Goal: Information Seeking & Learning: Check status

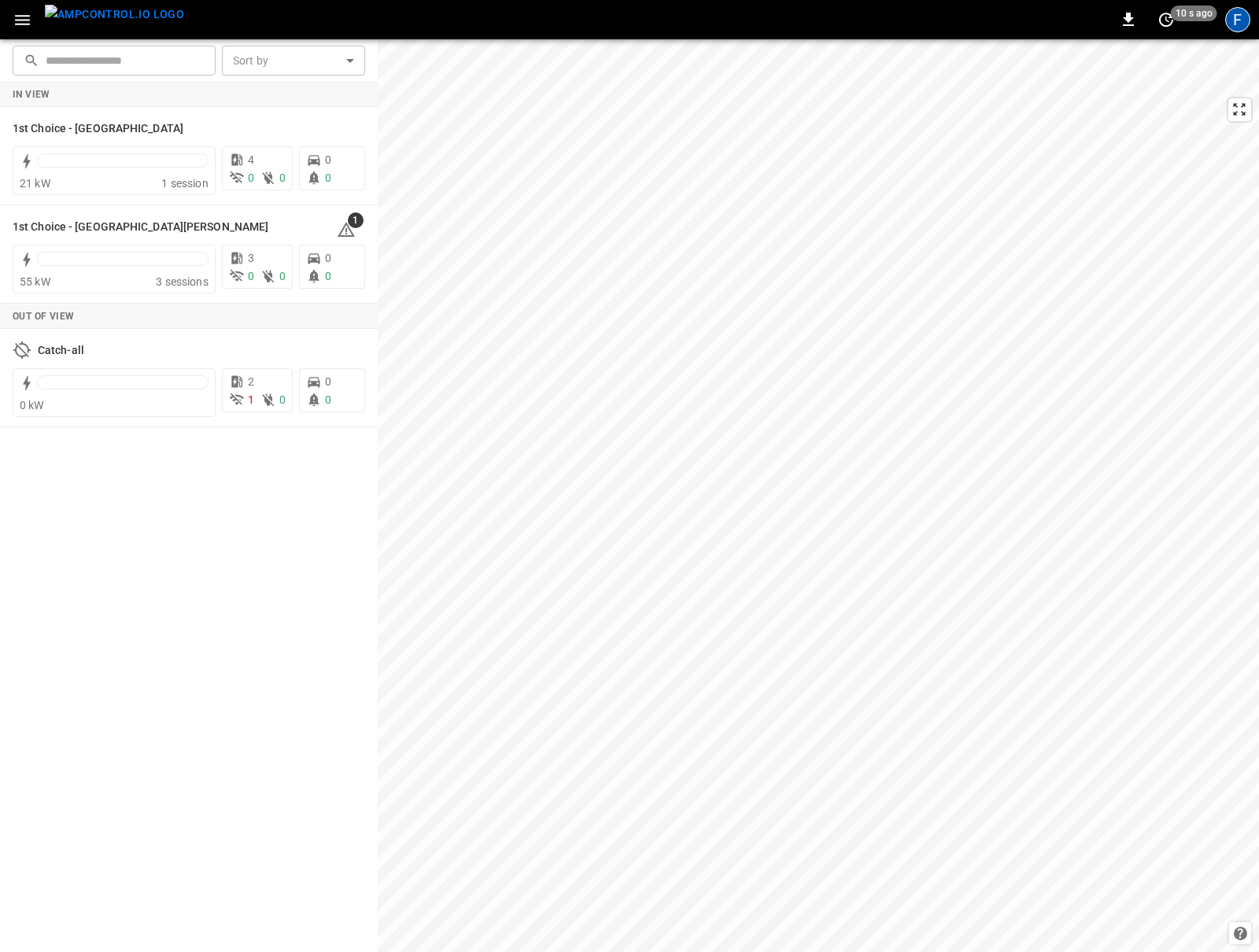
click at [1233, 16] on div "F" at bounding box center [1237, 19] width 26 height 26
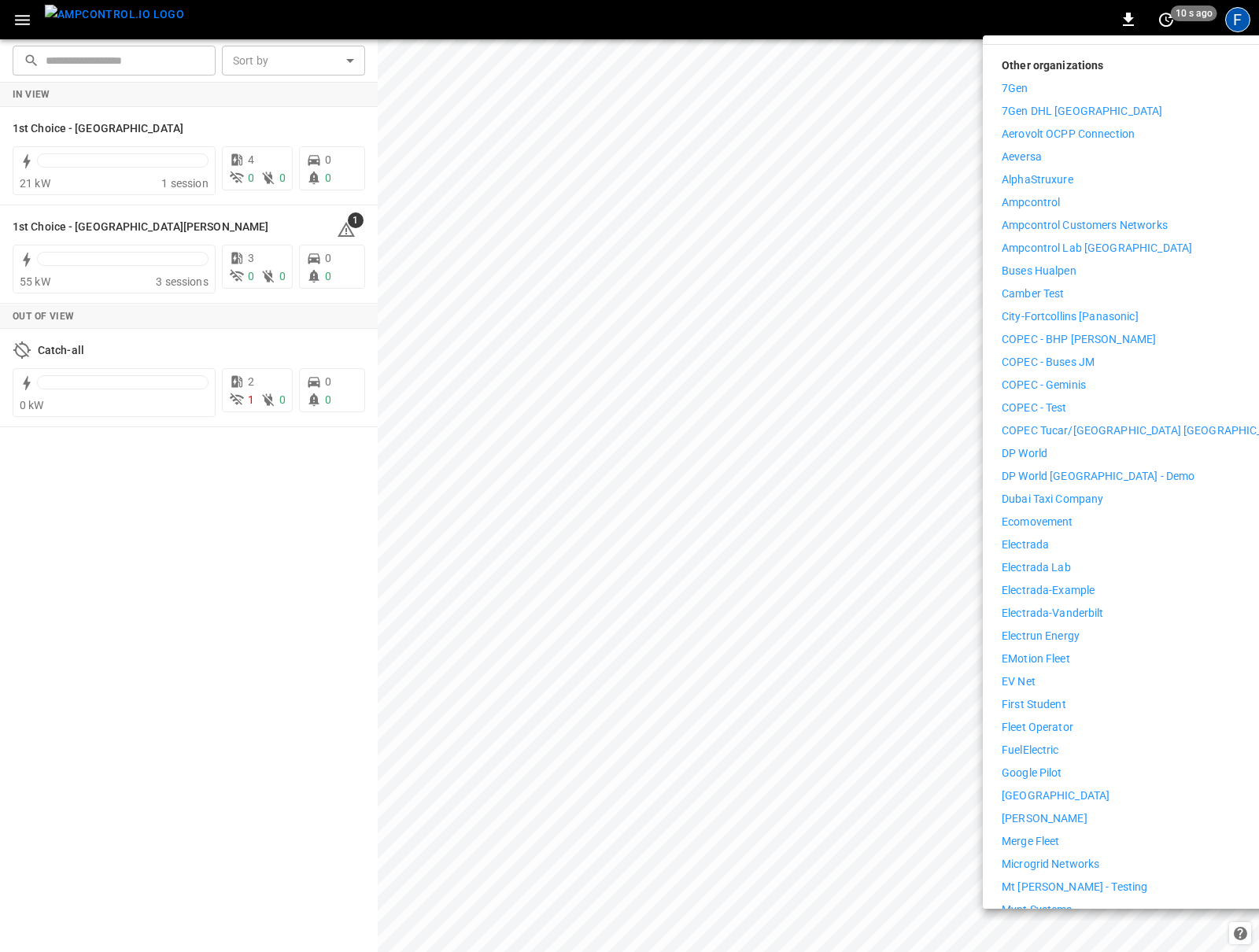
scroll to position [218, 0]
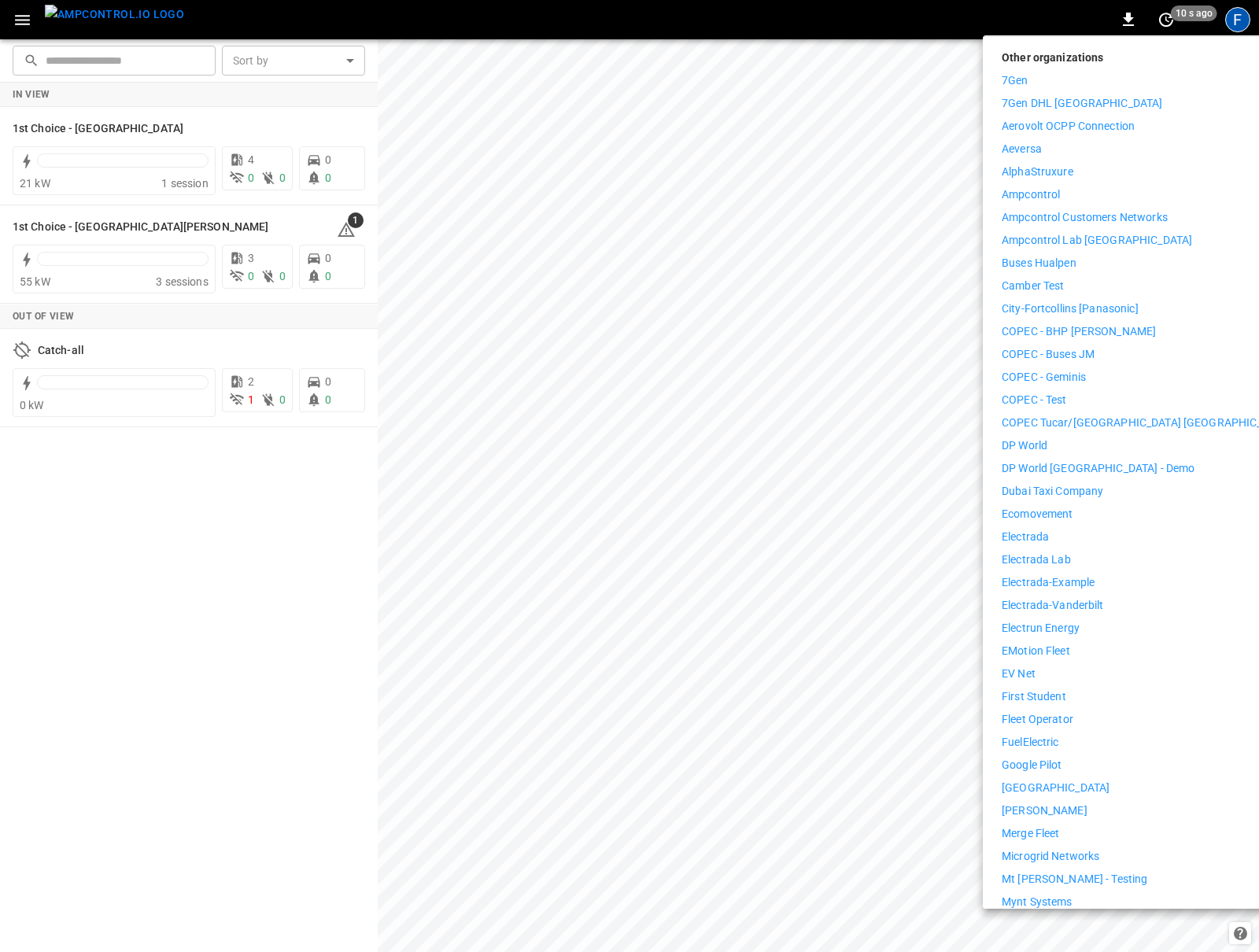
click at [1050, 688] on p "First Student" at bounding box center [1033, 696] width 64 height 16
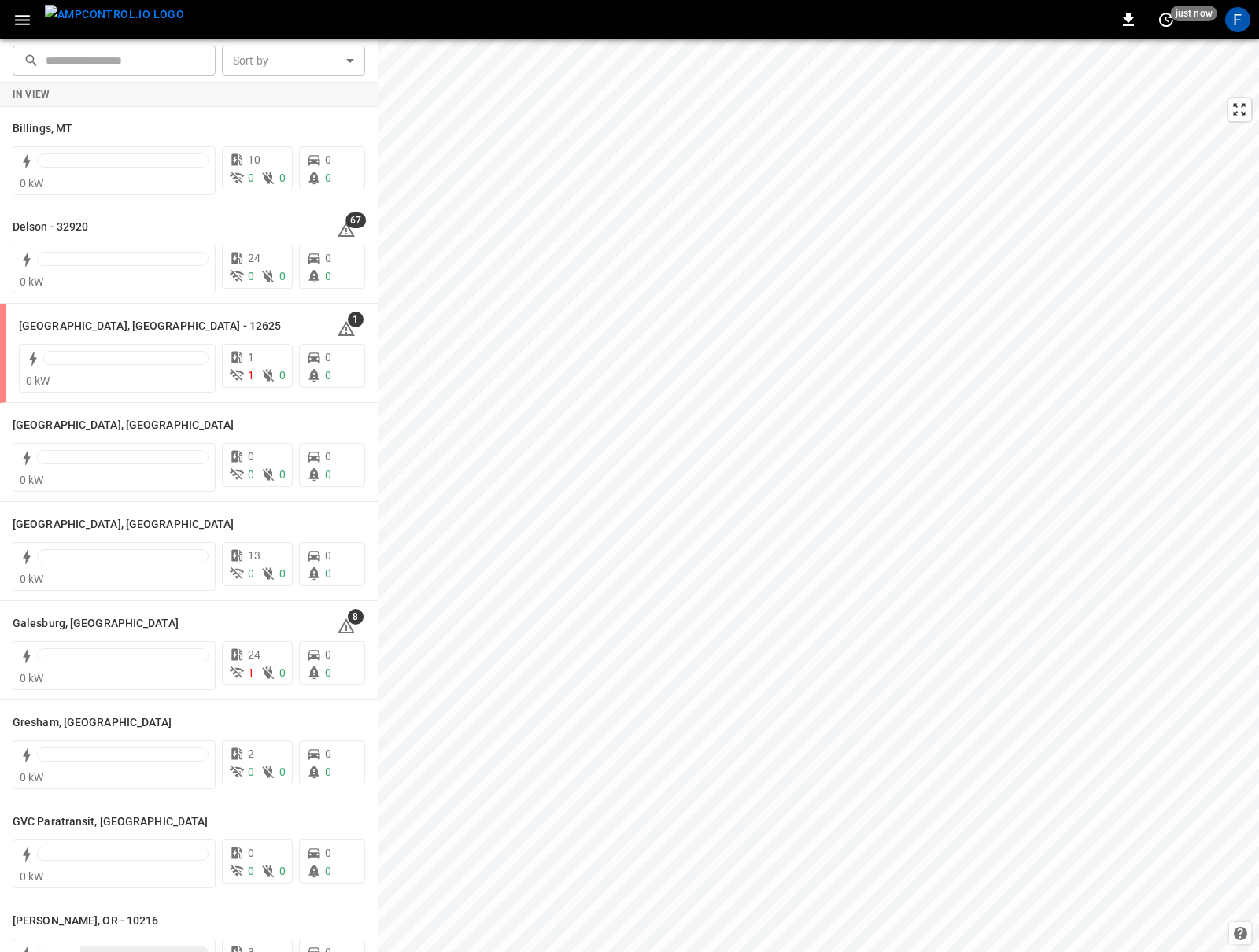
click at [26, 17] on icon "button" at bounding box center [22, 20] width 20 height 20
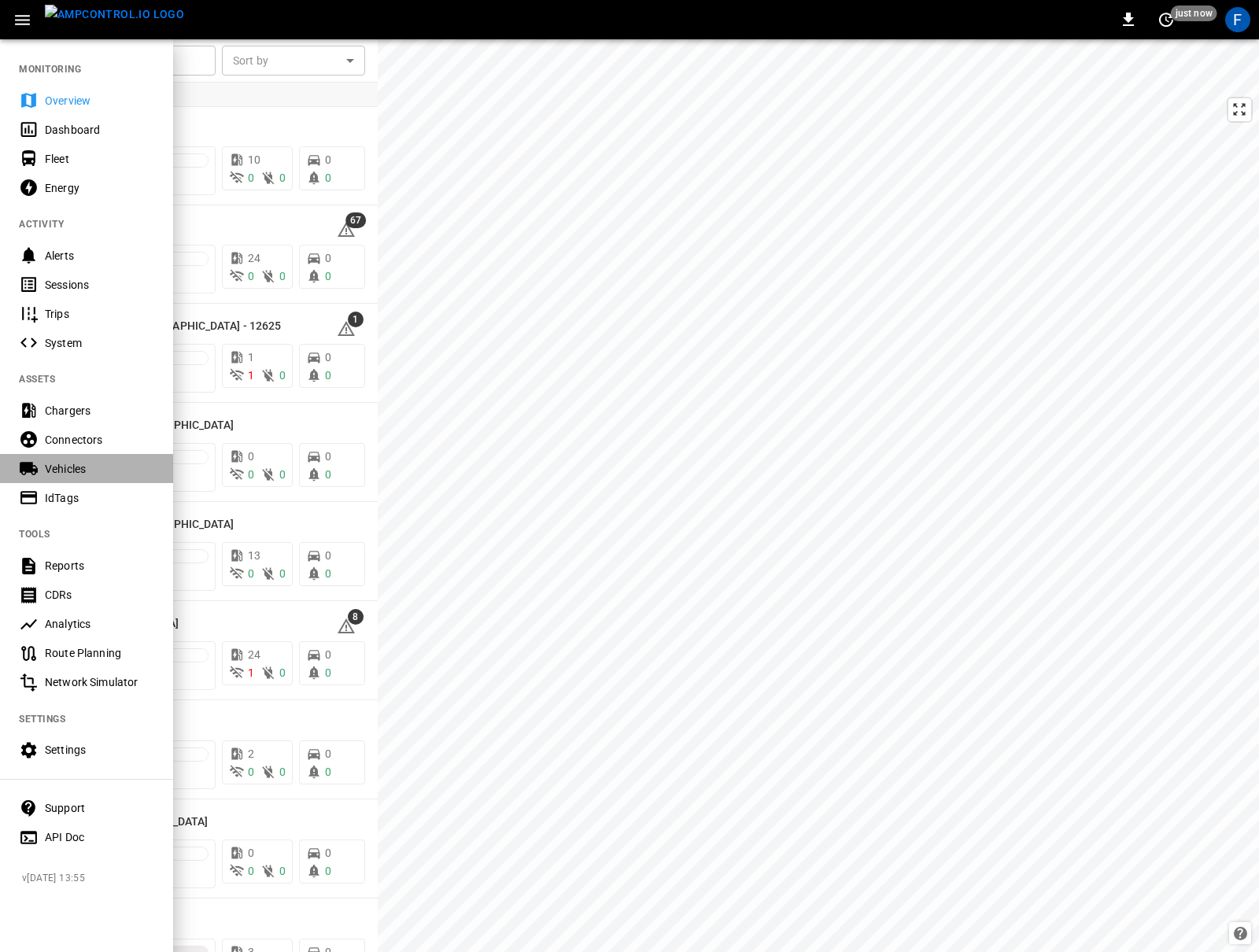
click at [90, 454] on div "Vehicles" at bounding box center [86, 468] width 173 height 29
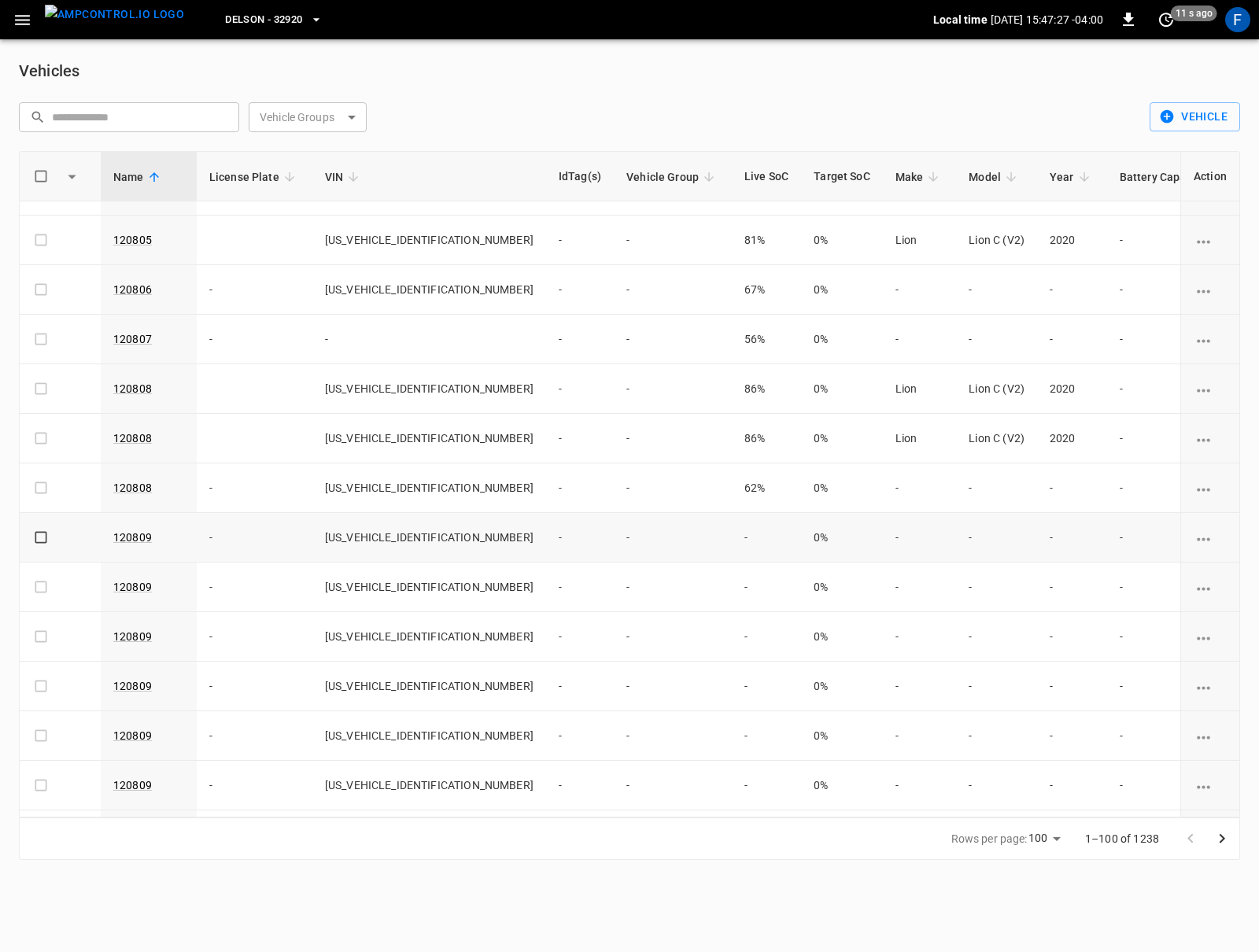
scroll to position [3356, 0]
click at [135, 546] on link "120809" at bounding box center [138, 537] width 44 height 19
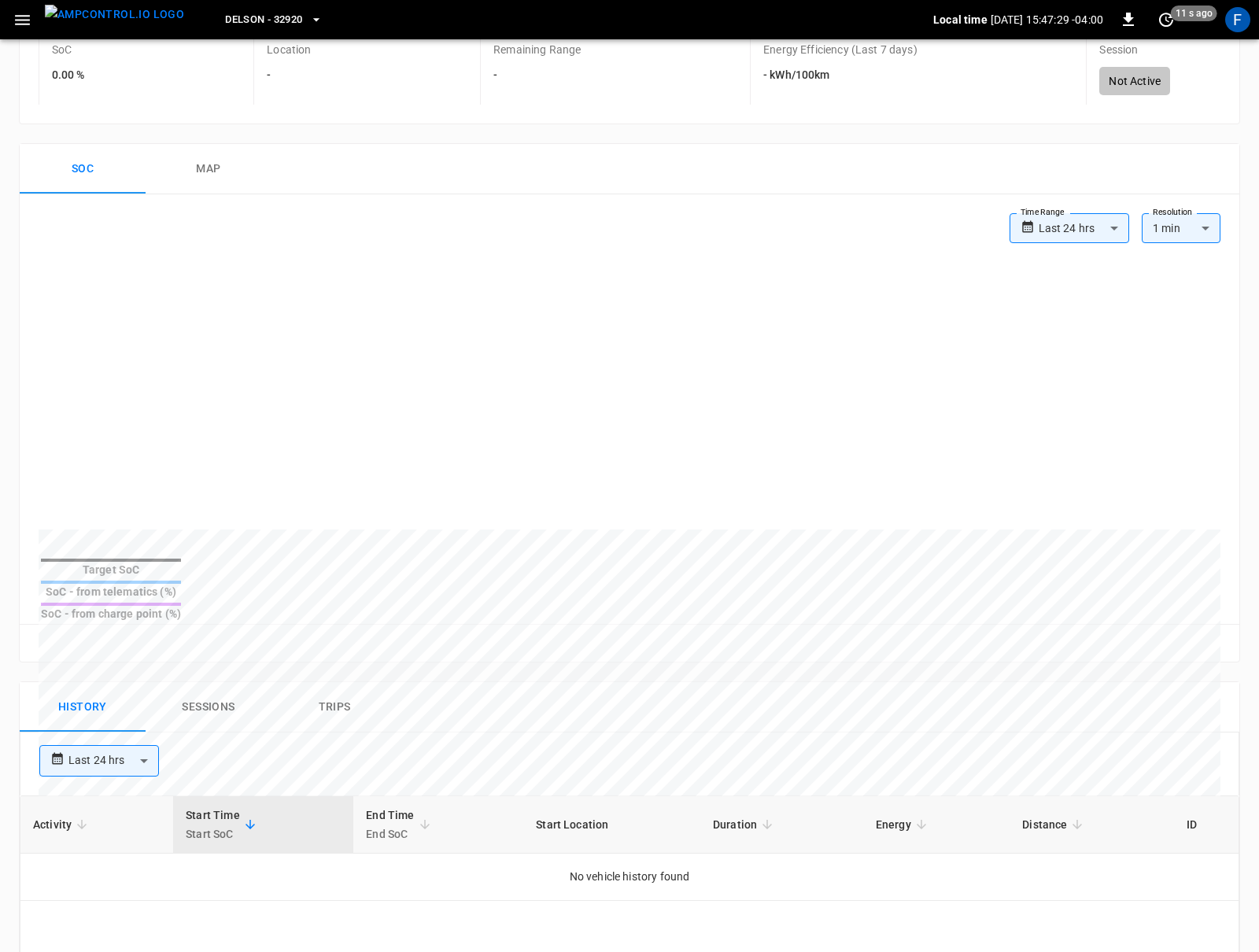
scroll to position [257, 0]
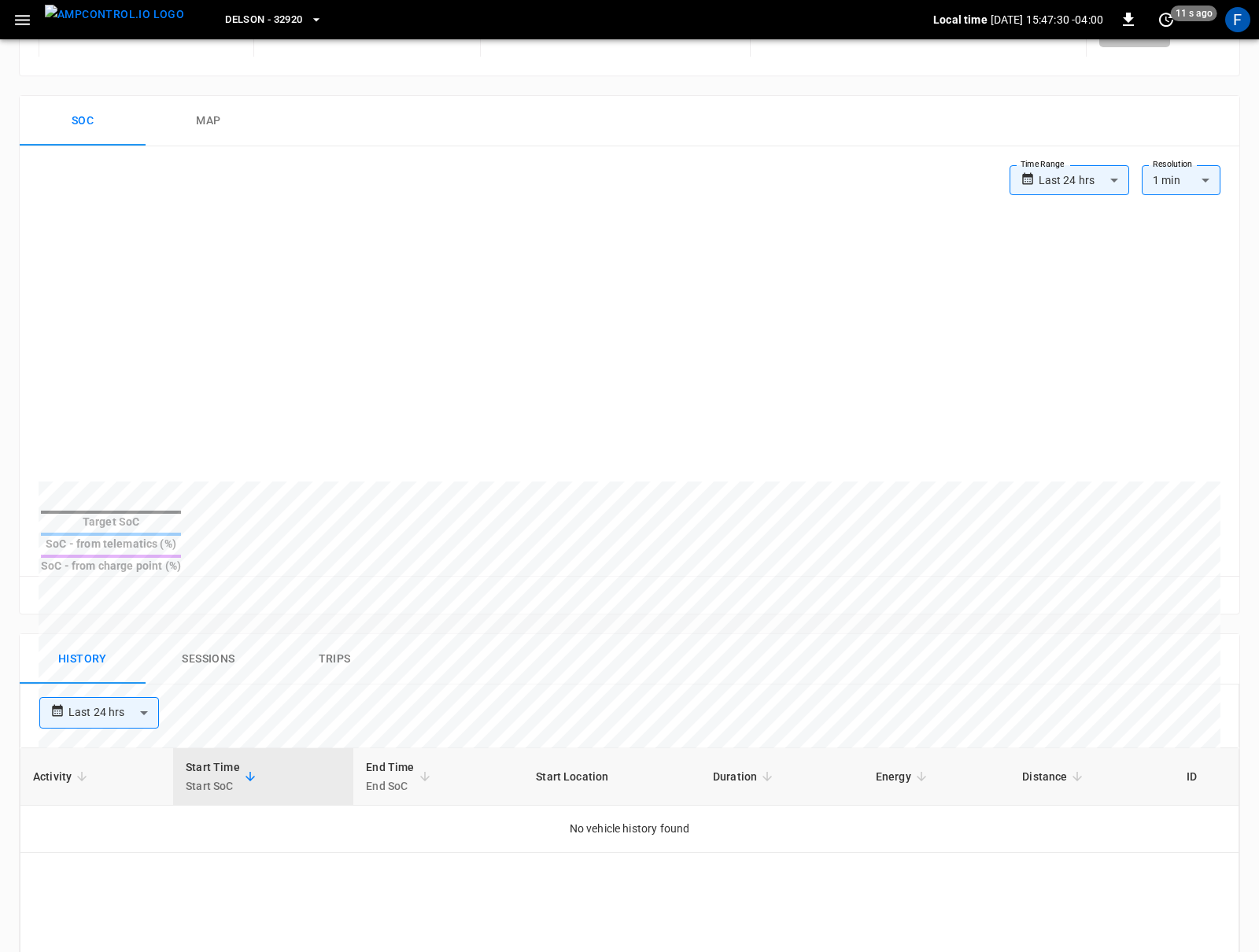
click at [1086, 176] on body "**********" at bounding box center [630, 609] width 1259 height 1733
click at [1076, 295] on li "Last 7 days" at bounding box center [1069, 291] width 120 height 26
type input "**********"
type input "***"
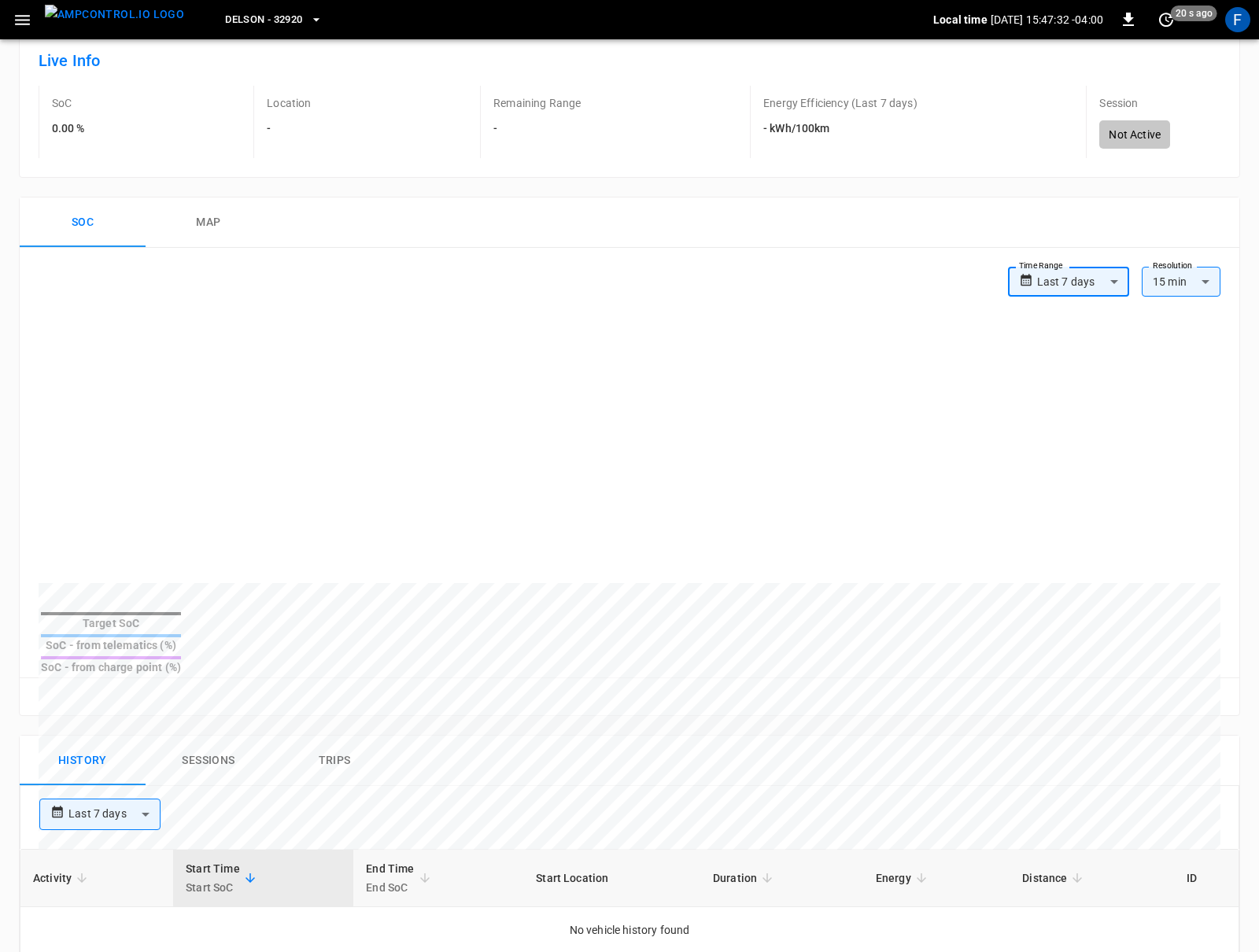
scroll to position [0, 0]
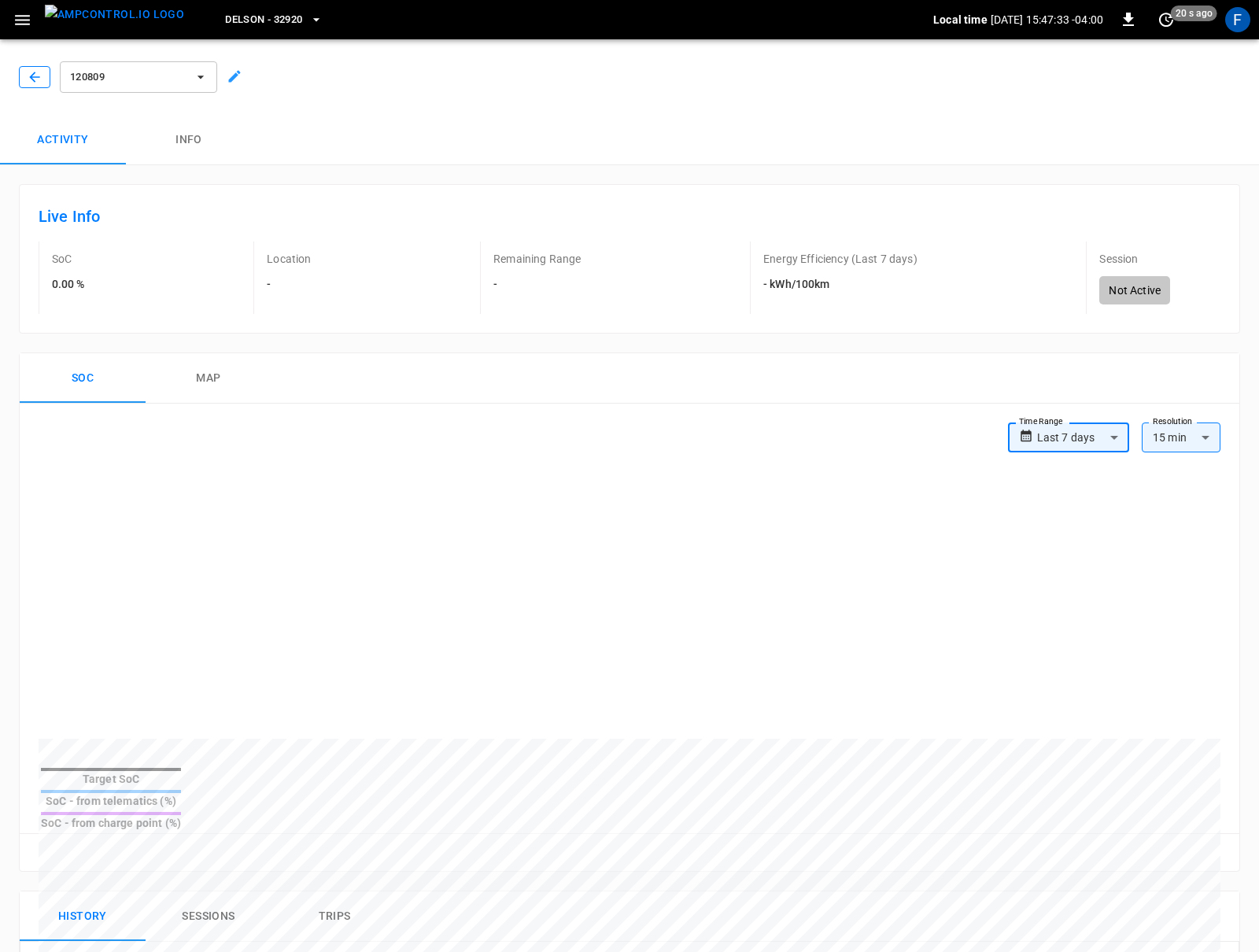
click at [30, 80] on icon "button" at bounding box center [34, 77] width 16 height 16
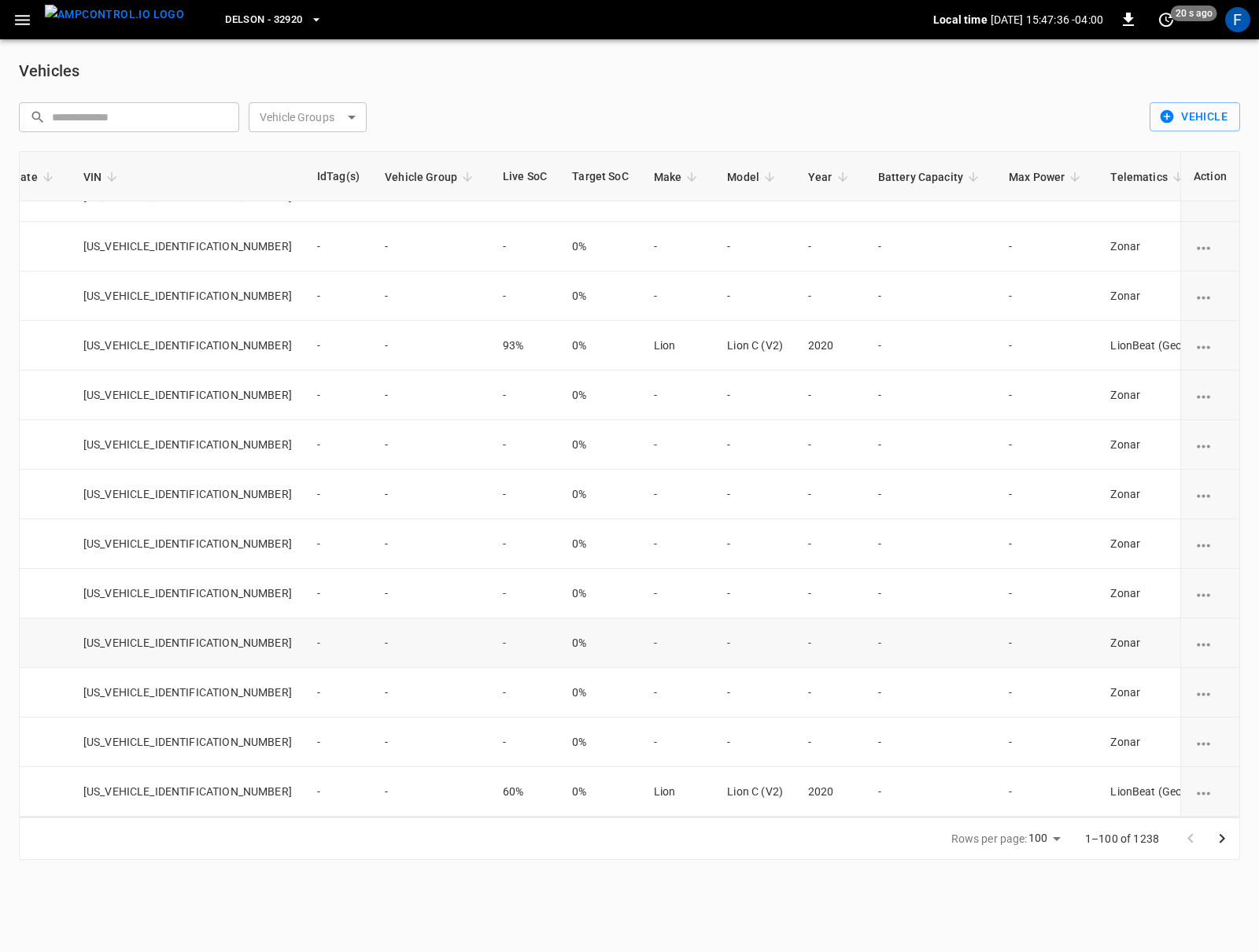
scroll to position [4357, 0]
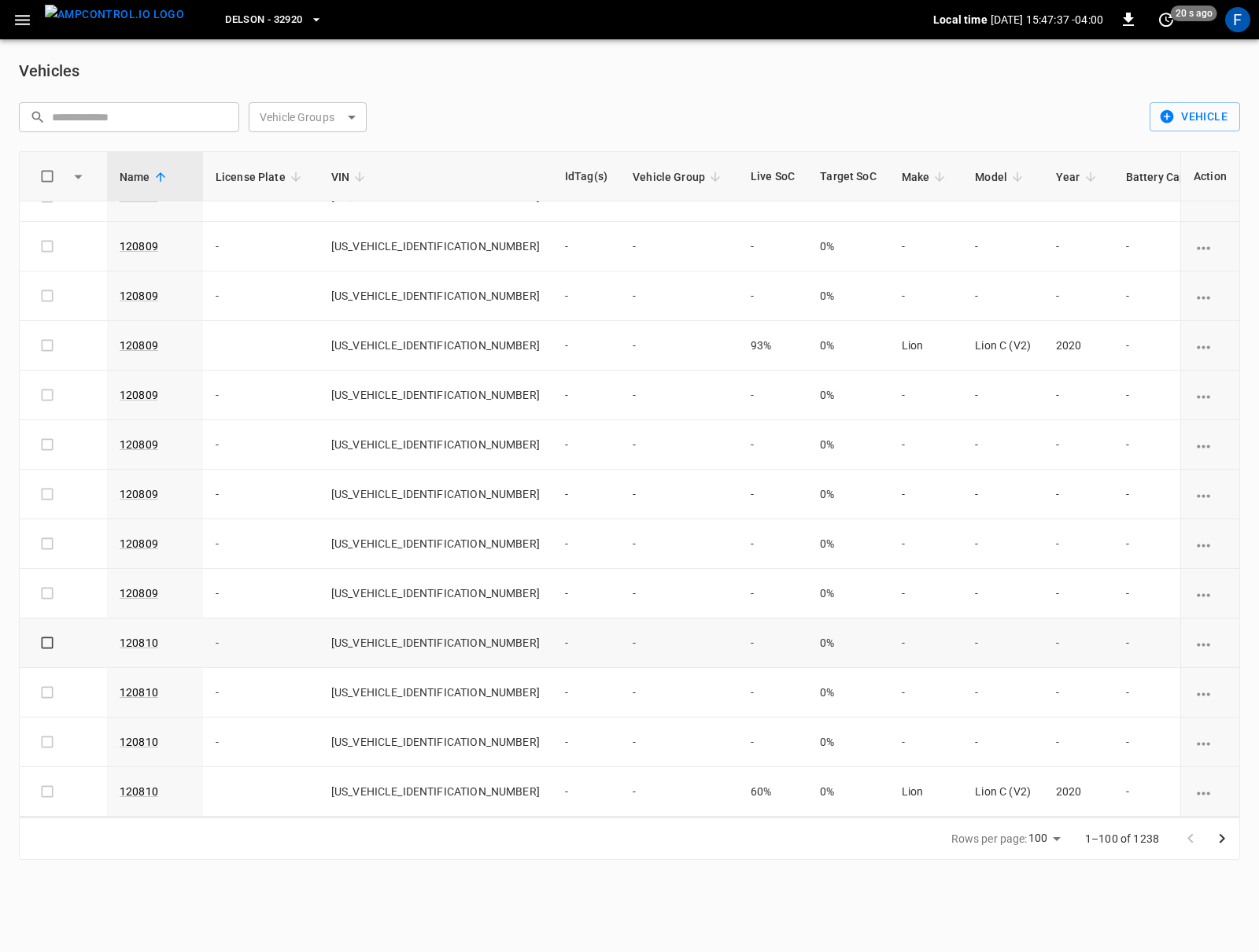
click at [117, 640] on td "120810" at bounding box center [155, 643] width 96 height 49
click at [156, 640] on link "120810" at bounding box center [138, 643] width 44 height 19
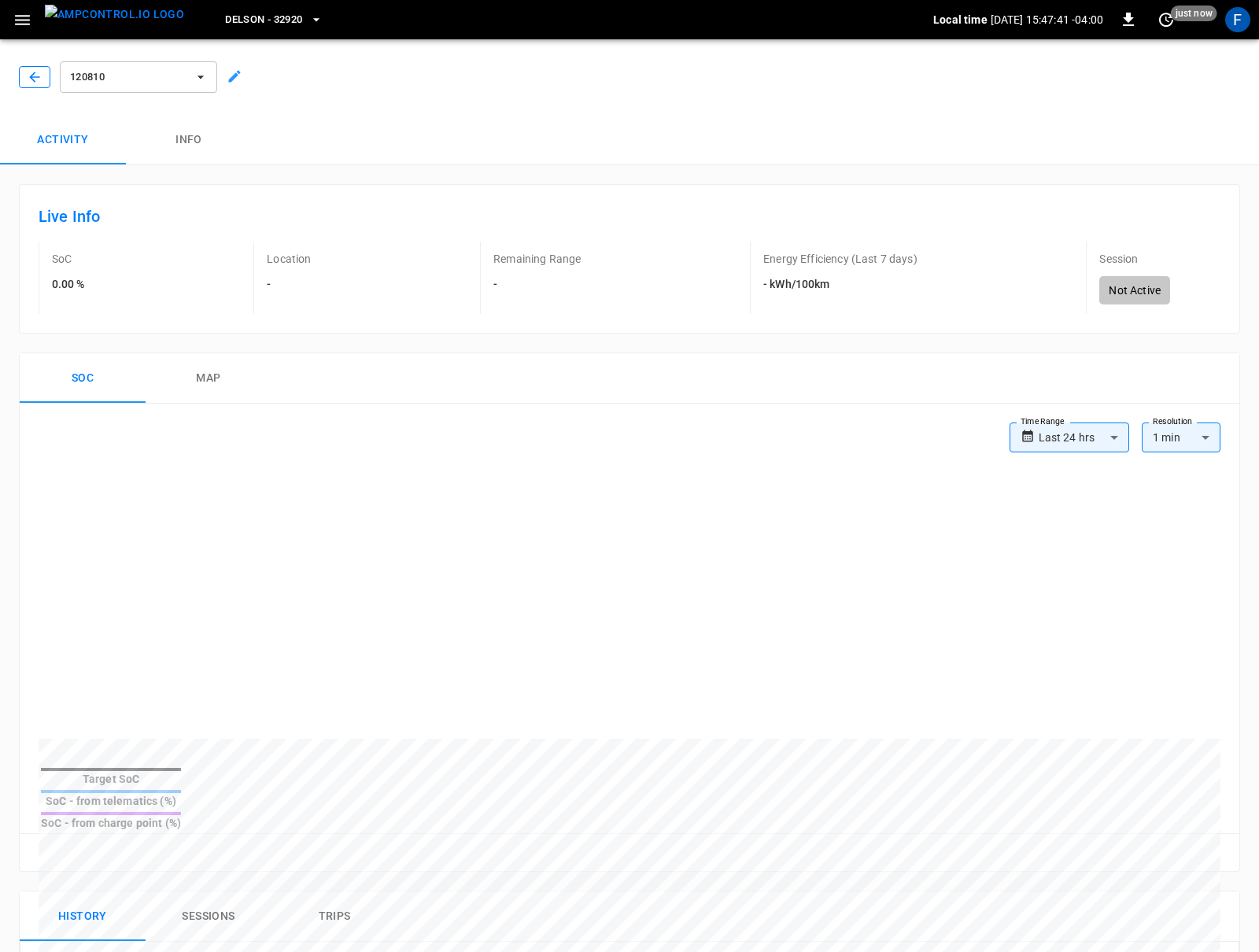
click at [34, 66] on button "button" at bounding box center [34, 77] width 31 height 22
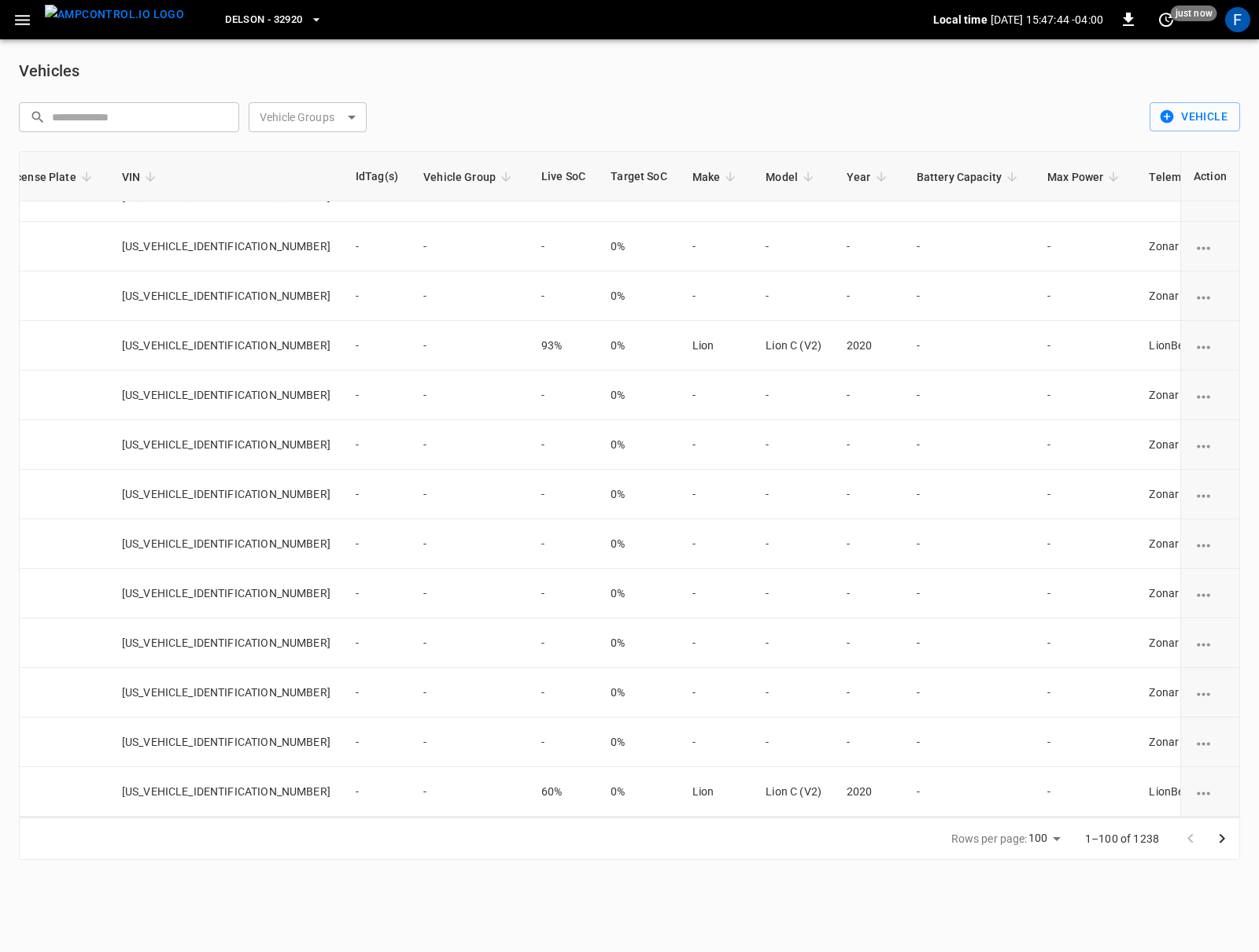
scroll to position [4357, 248]
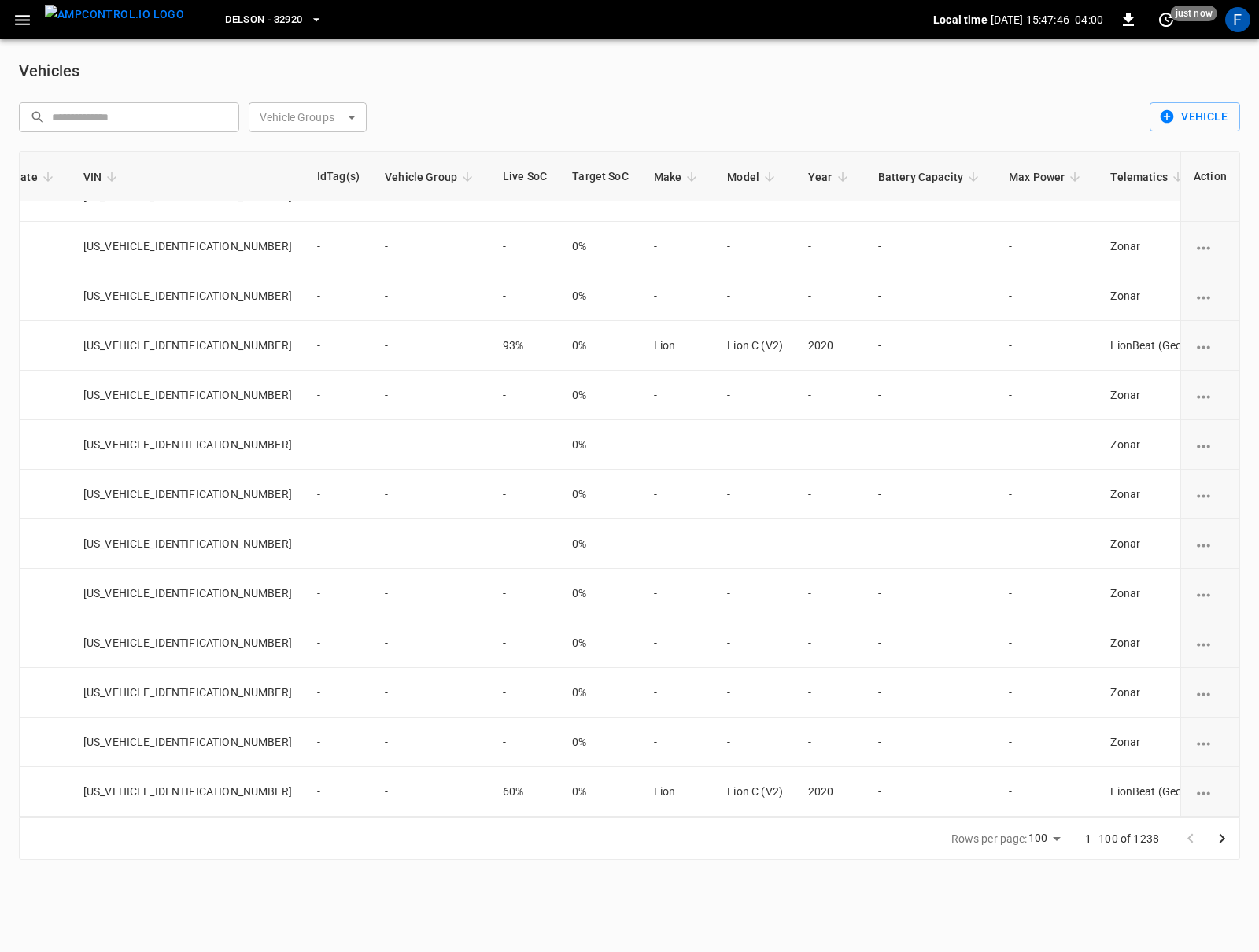
click at [1222, 835] on icon "Go to next page" at bounding box center [1222, 839] width 19 height 19
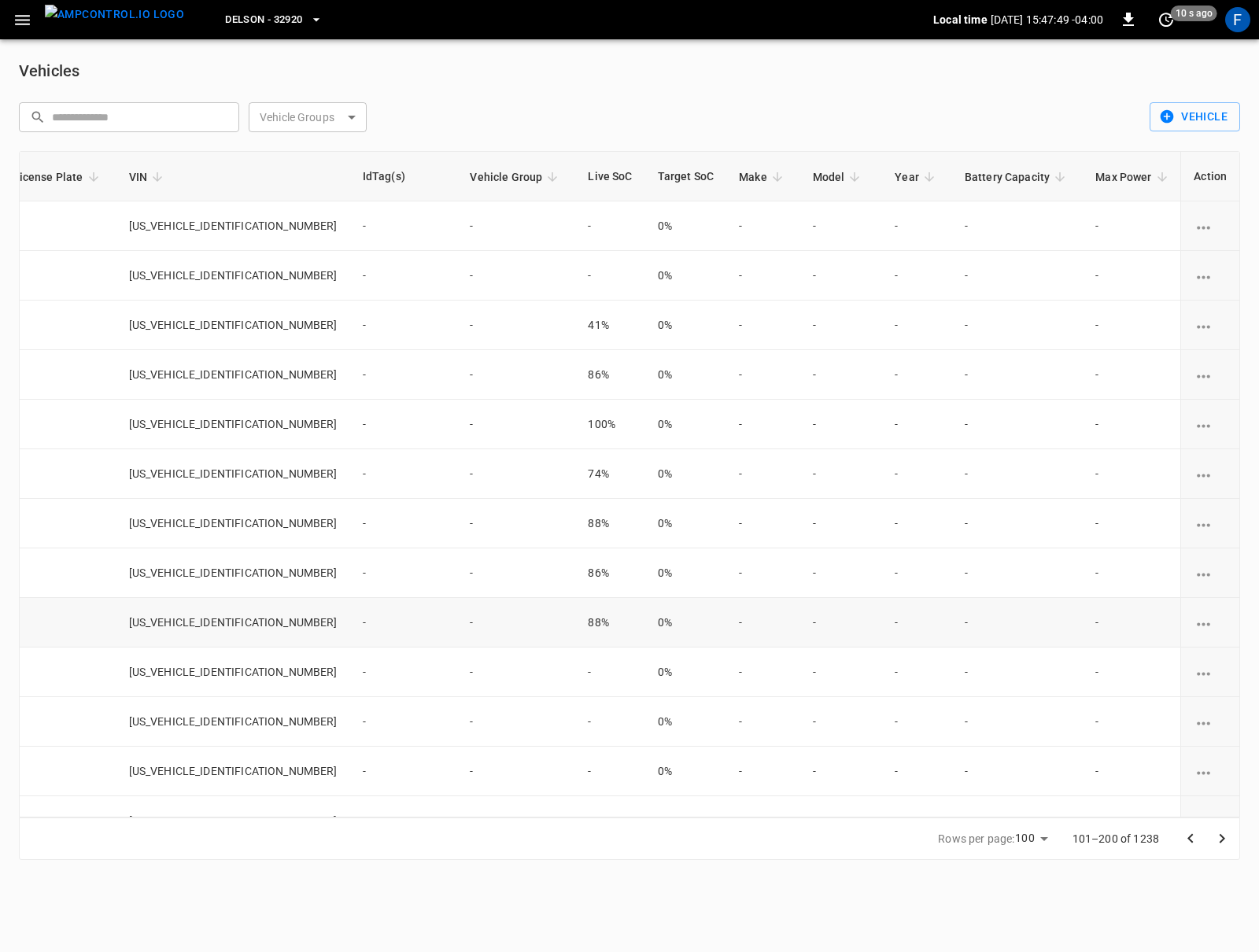
scroll to position [0, 0]
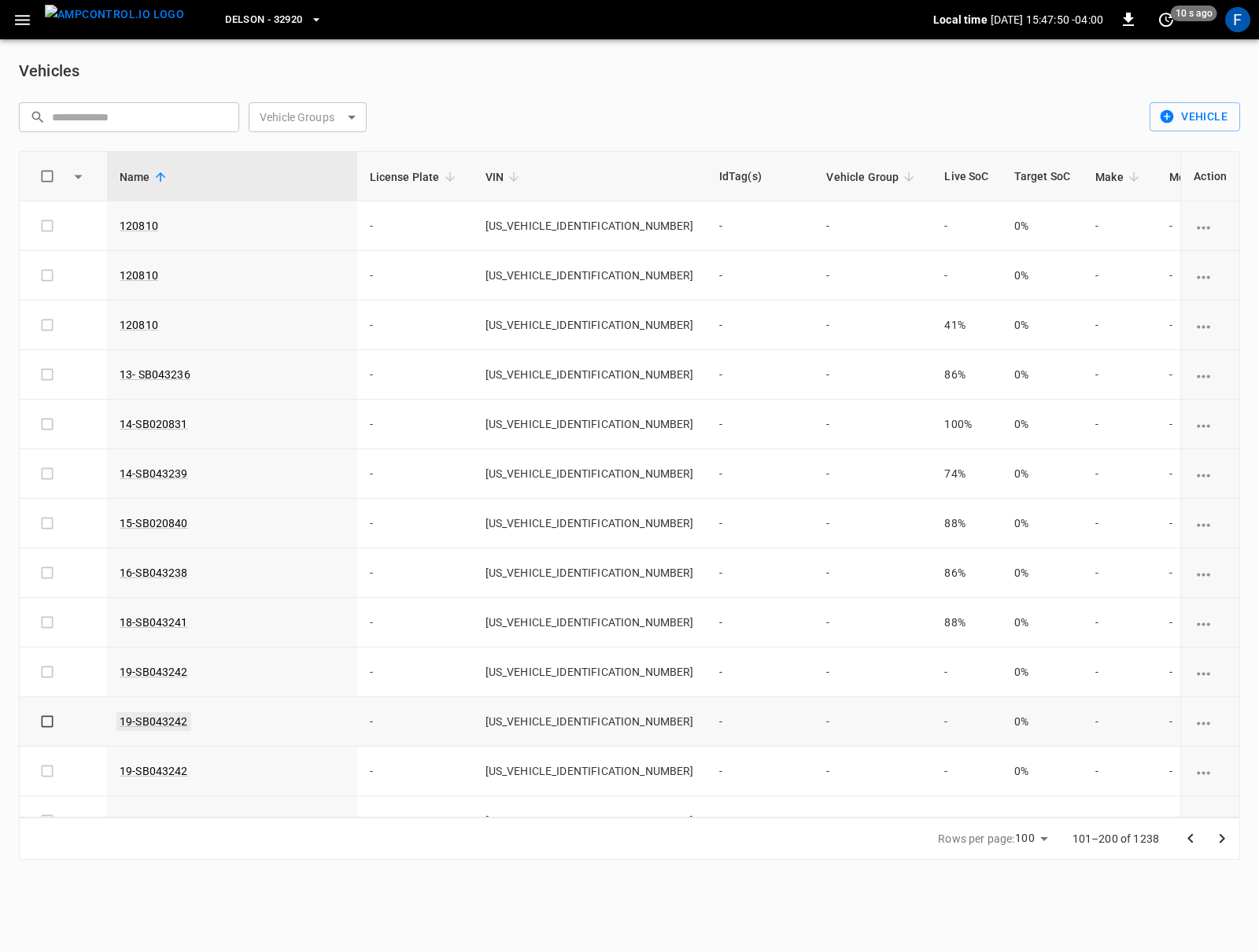
click at [138, 725] on link "19-SB043242" at bounding box center [153, 721] width 75 height 19
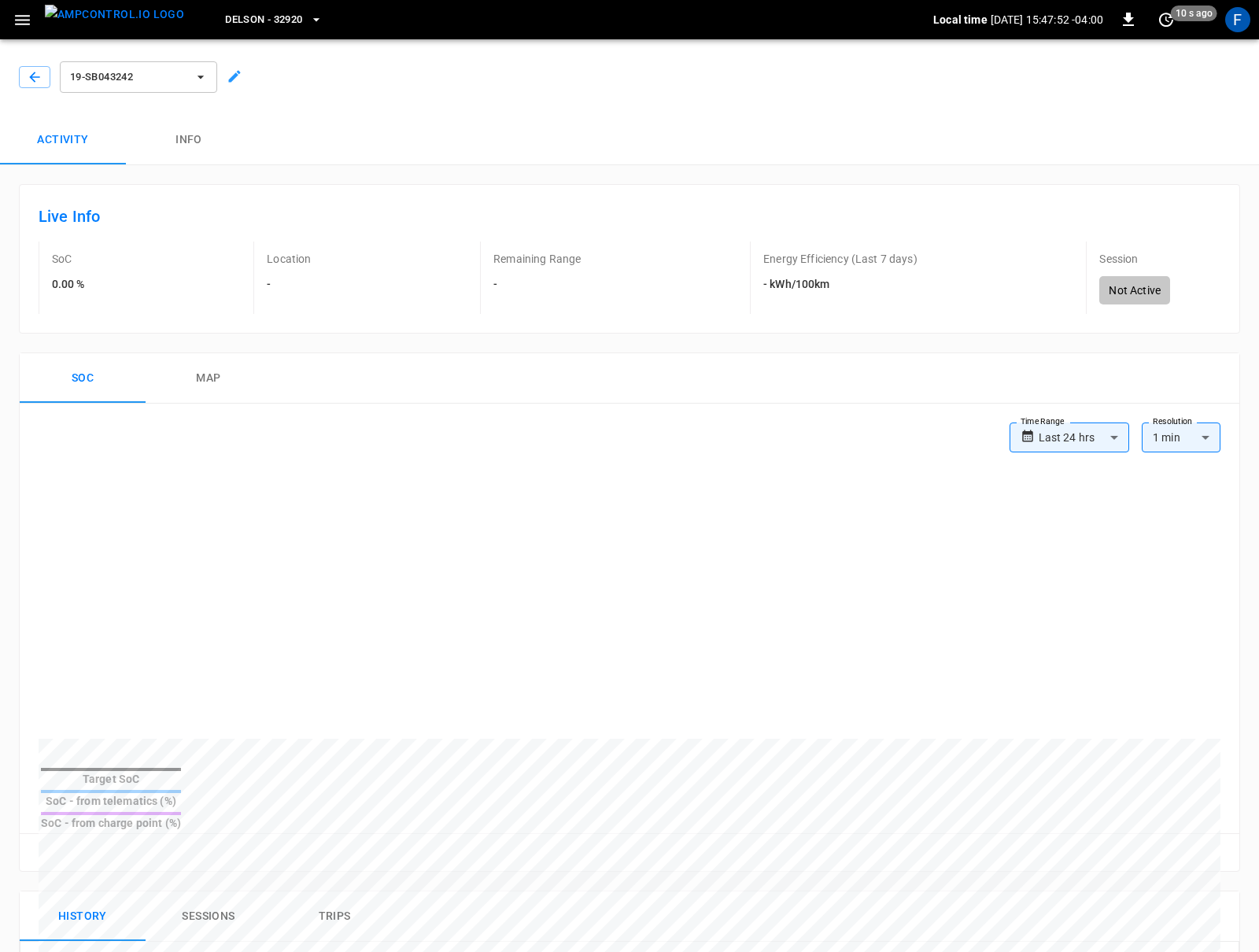
click at [1086, 441] on body "**********" at bounding box center [630, 866] width 1259 height 1733
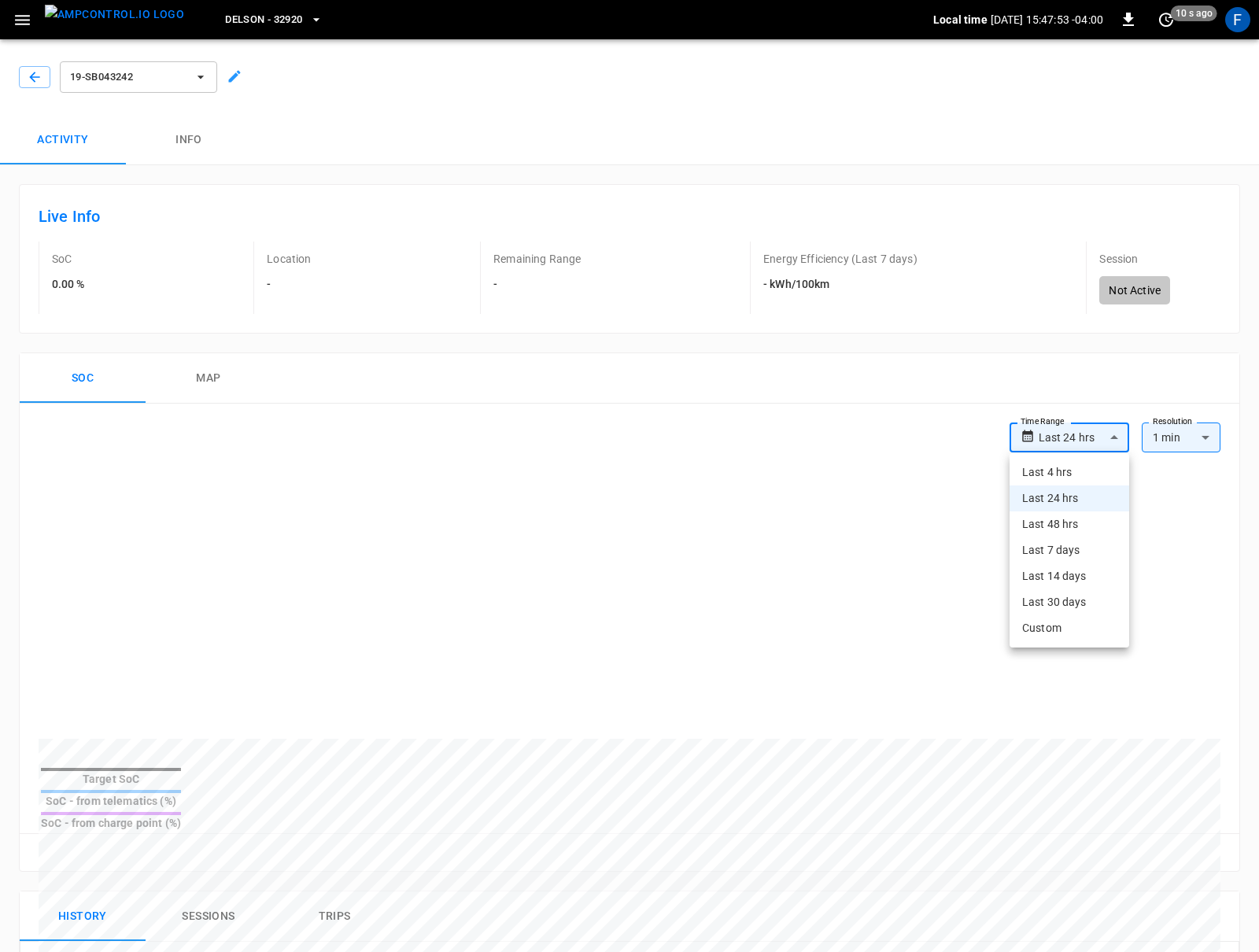
click at [1074, 545] on li "Last 7 days" at bounding box center [1069, 549] width 120 height 26
type input "**********"
type input "***"
click at [43, 86] on button "button" at bounding box center [34, 77] width 31 height 22
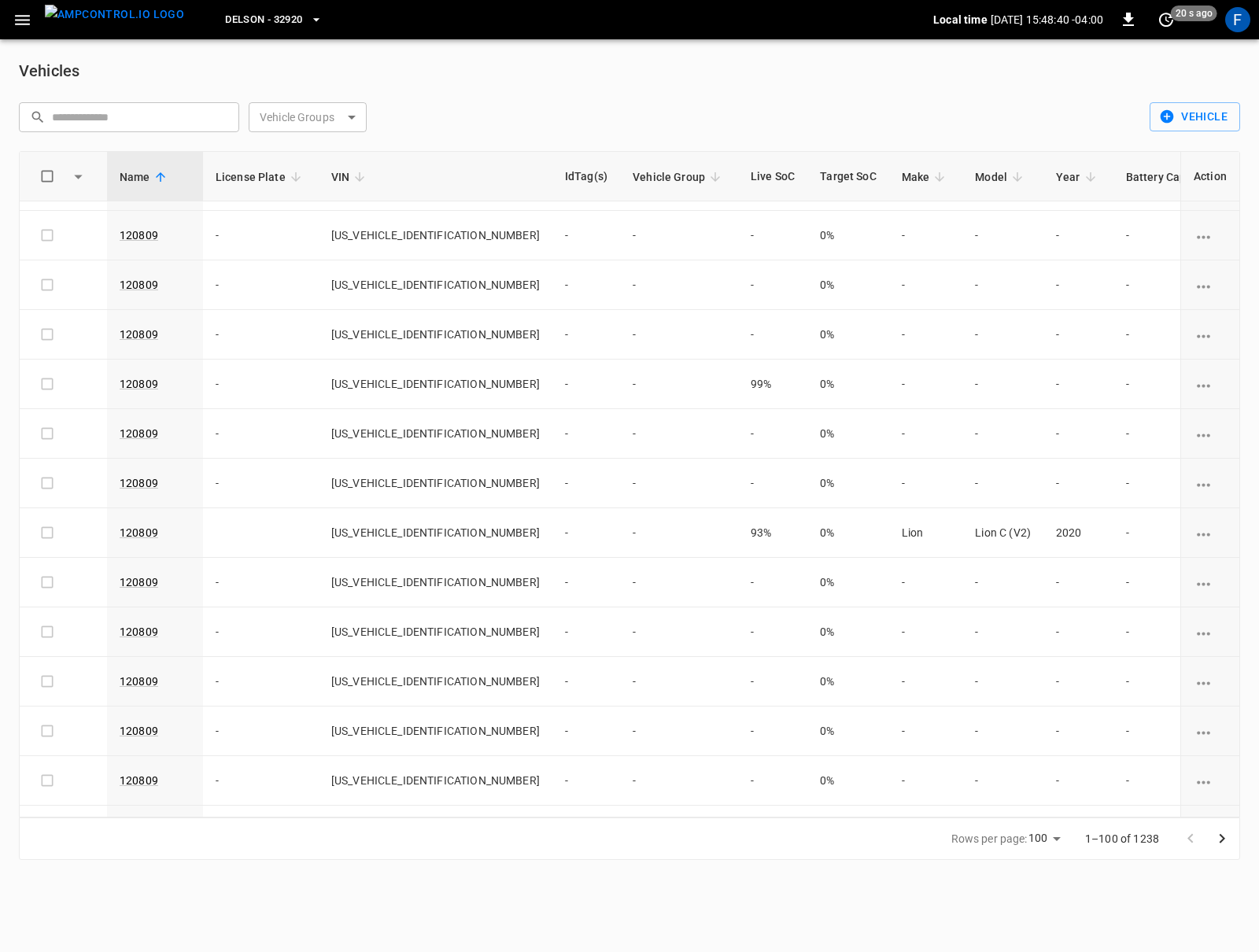
scroll to position [4357, 0]
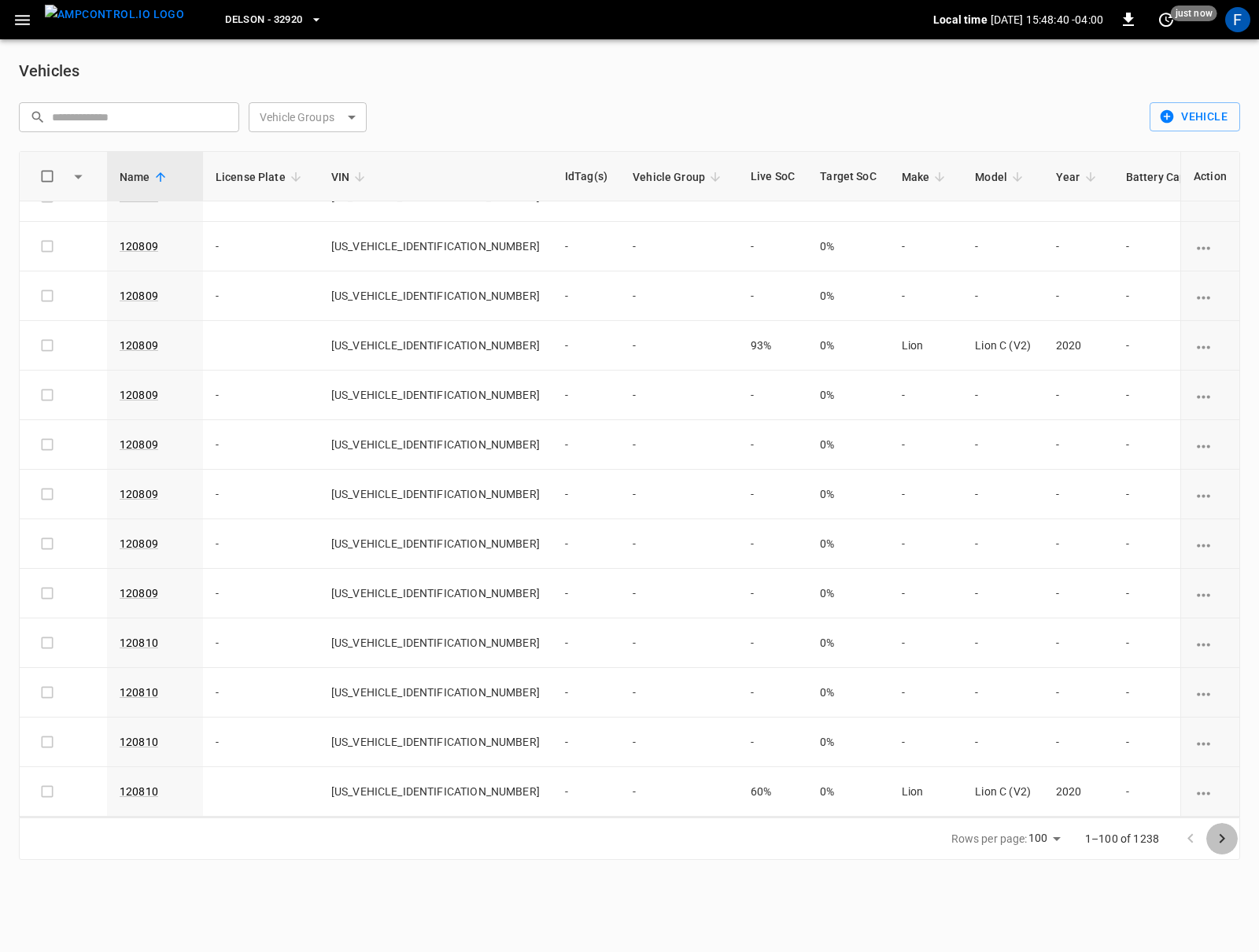
click at [1222, 834] on icon "Go to next page" at bounding box center [1222, 839] width 19 height 19
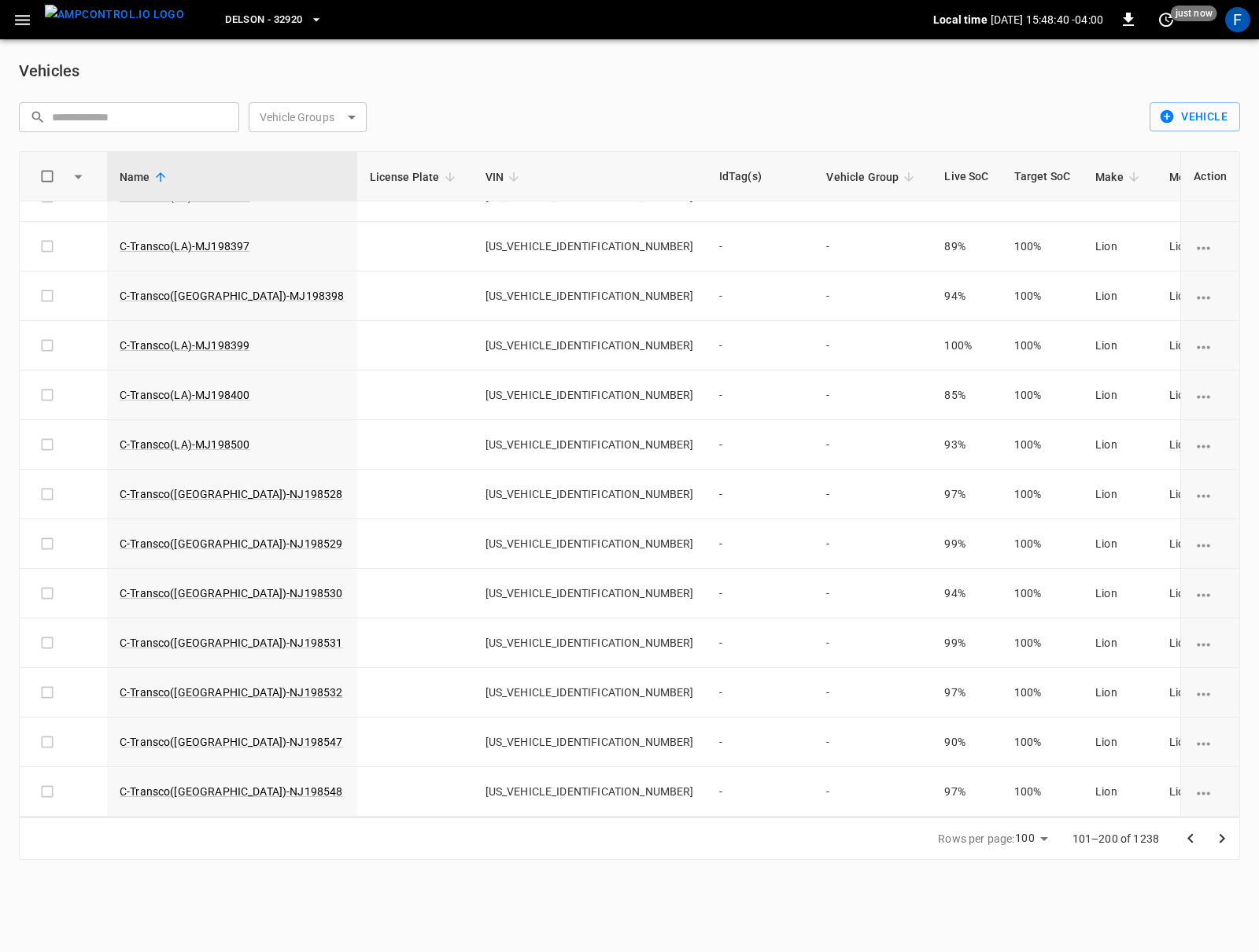
click at [1222, 834] on icon "Go to next page" at bounding box center [1222, 839] width 19 height 19
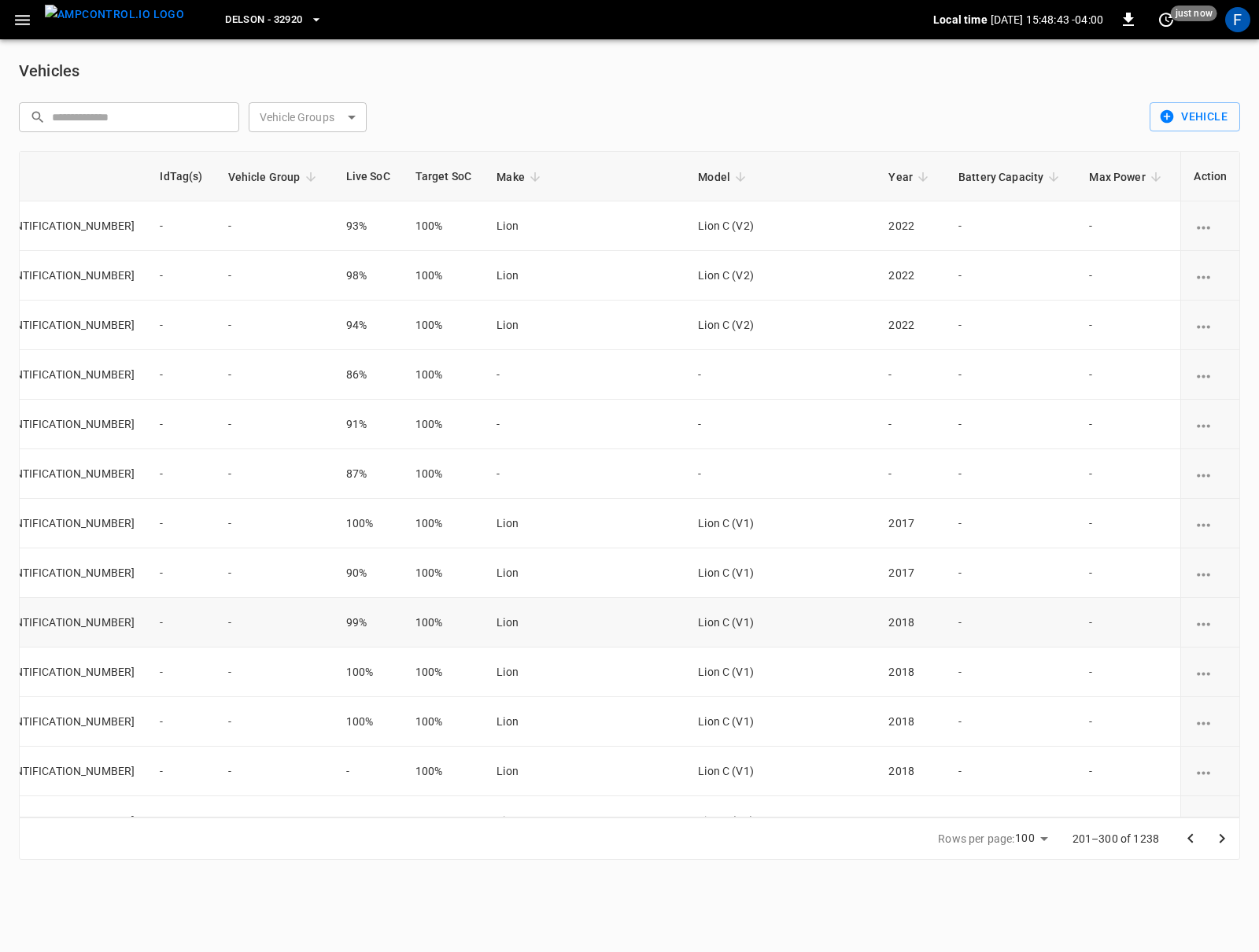
scroll to position [0, 0]
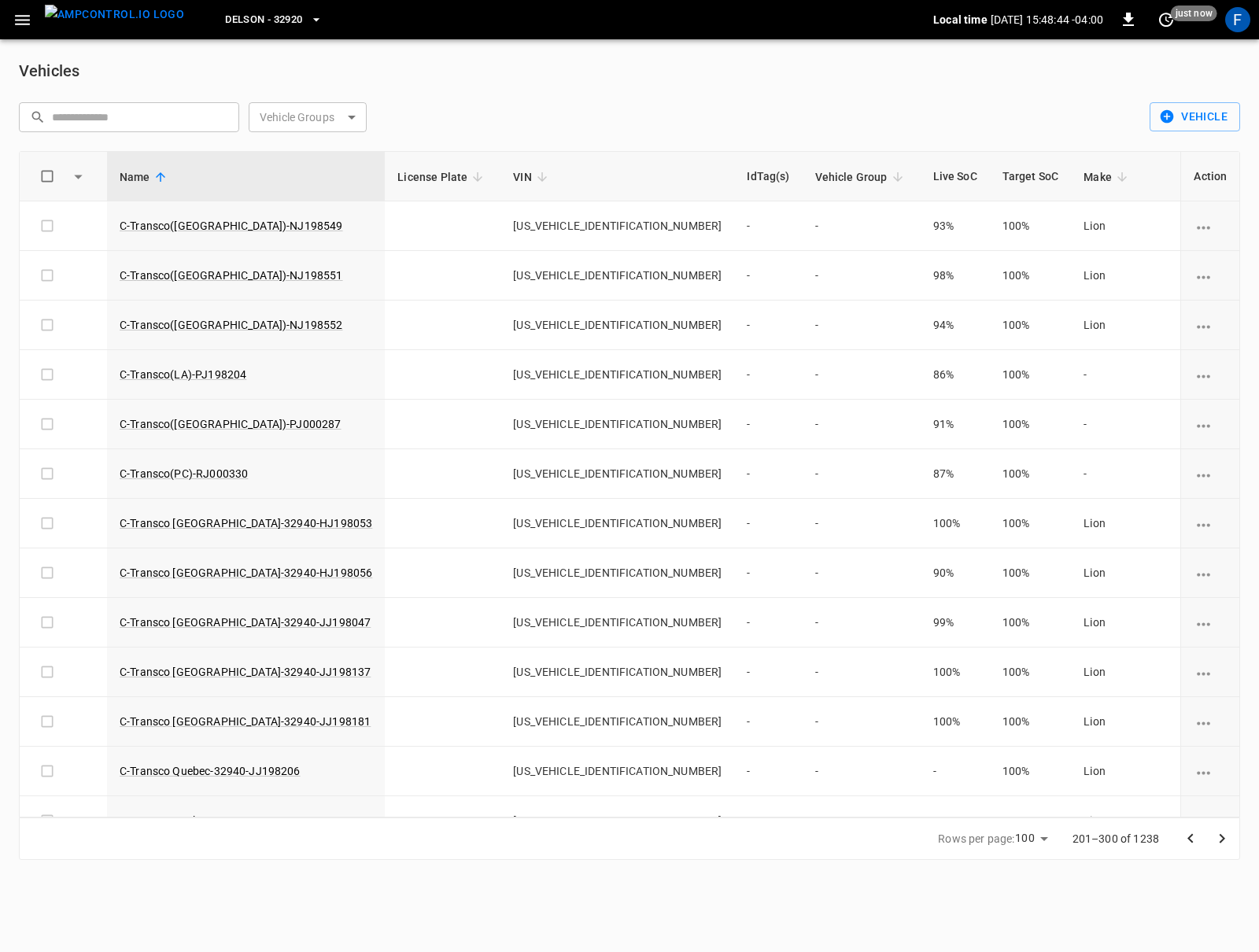
click at [1216, 833] on icon "Go to next page" at bounding box center [1222, 839] width 19 height 19
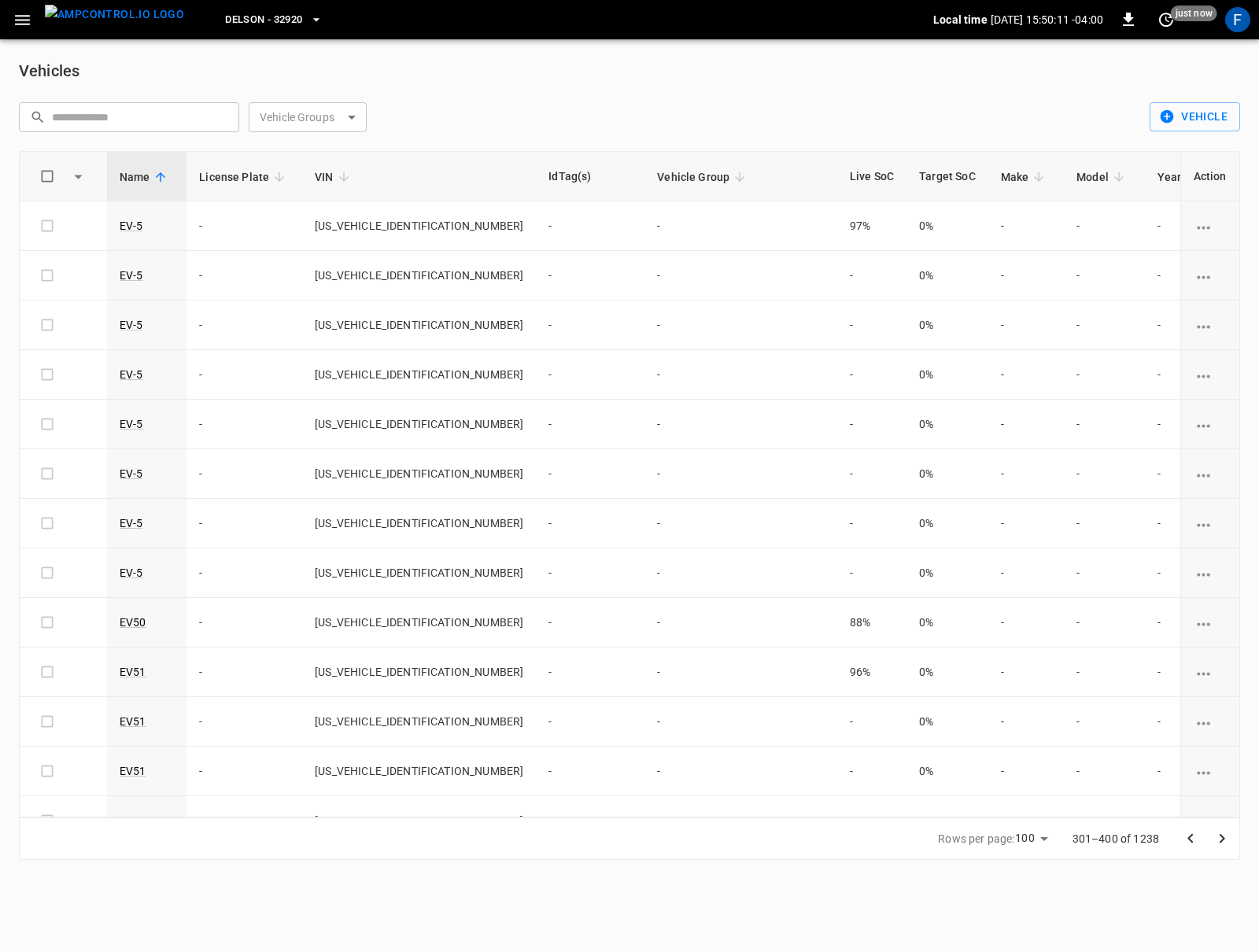
click at [419, 116] on div "​ ​ Vehicle Groups ​ Vehicle Groups" at bounding box center [575, 111] width 1137 height 43
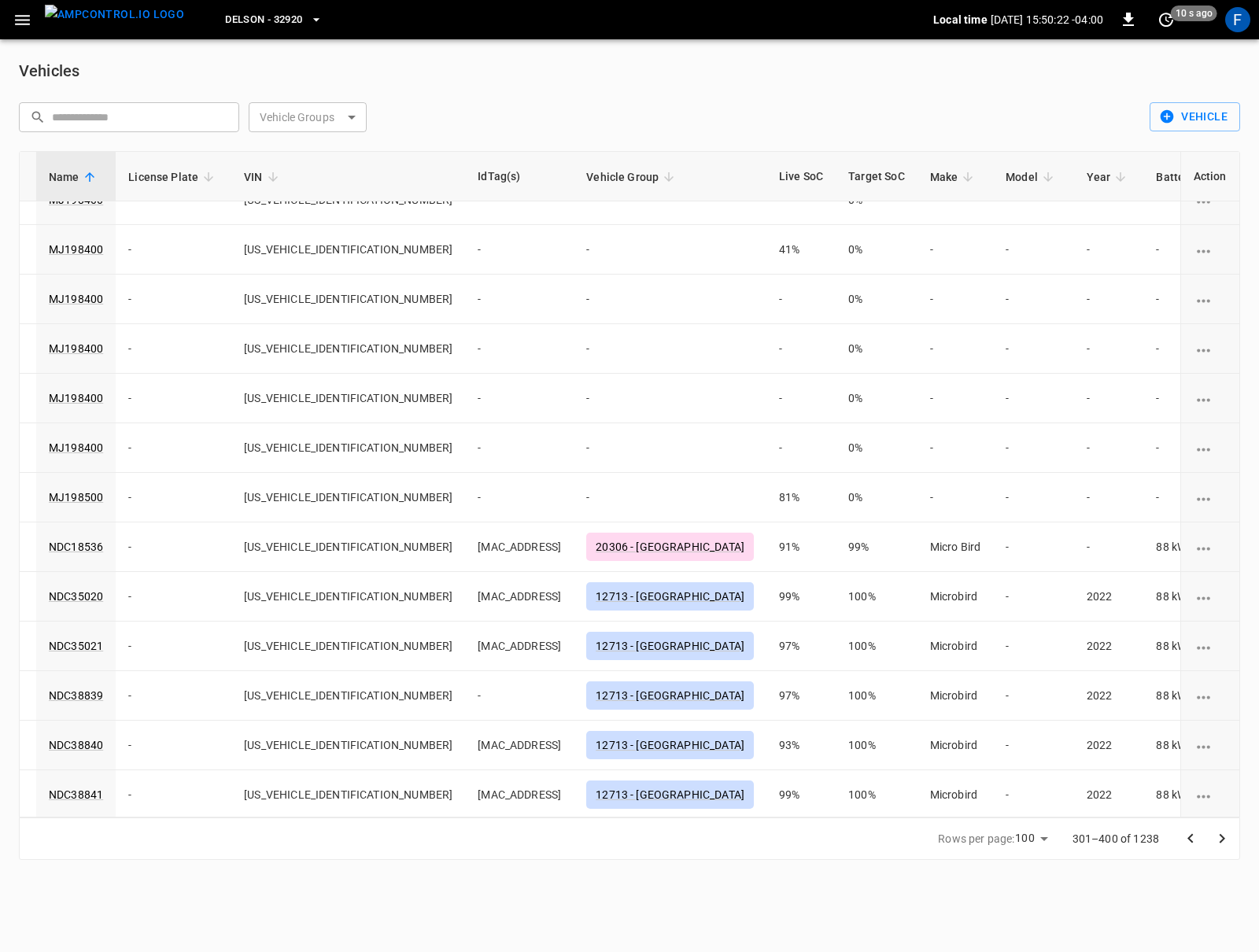
scroll to position [1889, 71]
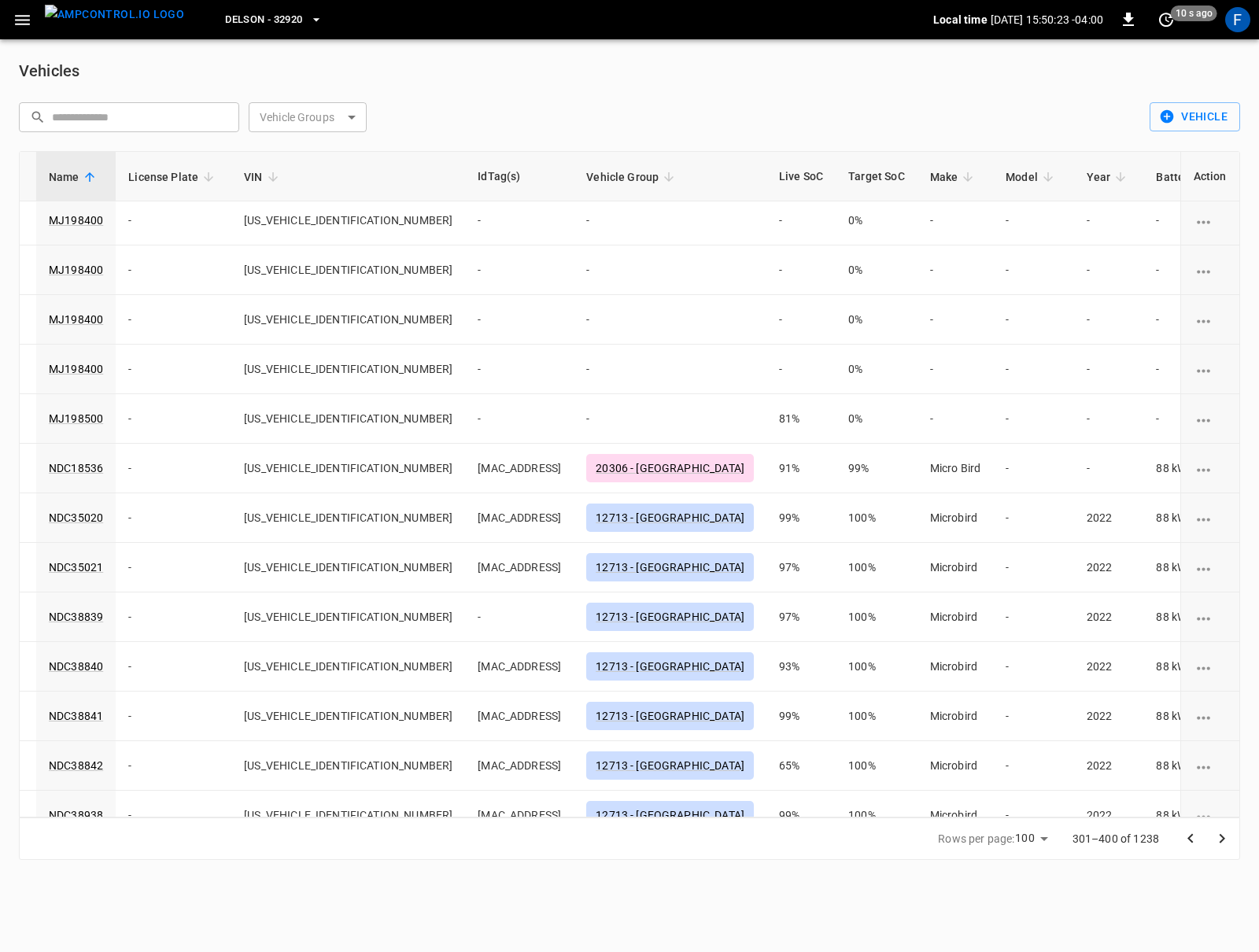
click at [767, 174] on th "Live SoC" at bounding box center [801, 177] width 69 height 49
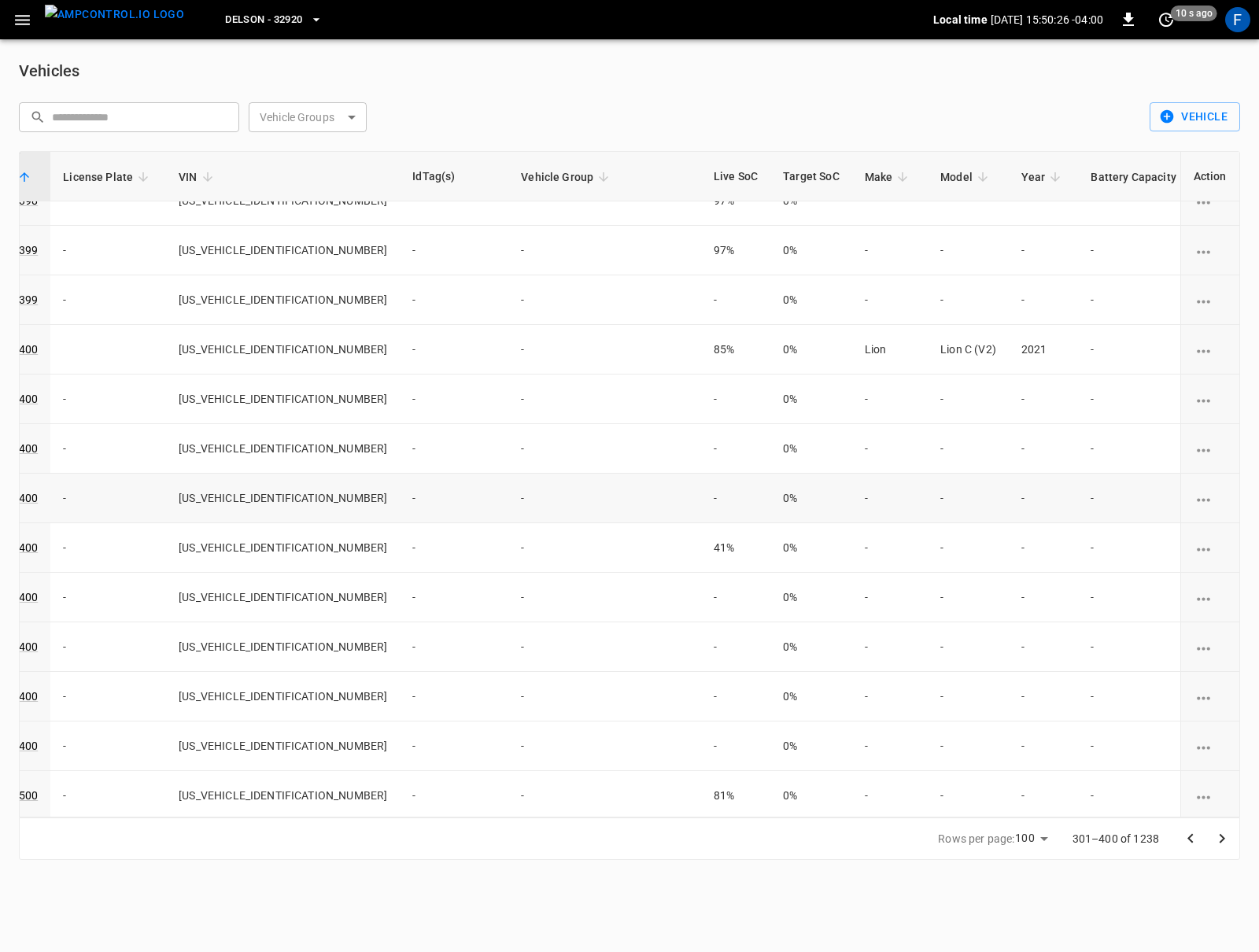
scroll to position [1513, 0]
